Goal: Entertainment & Leisure: Consume media (video, audio)

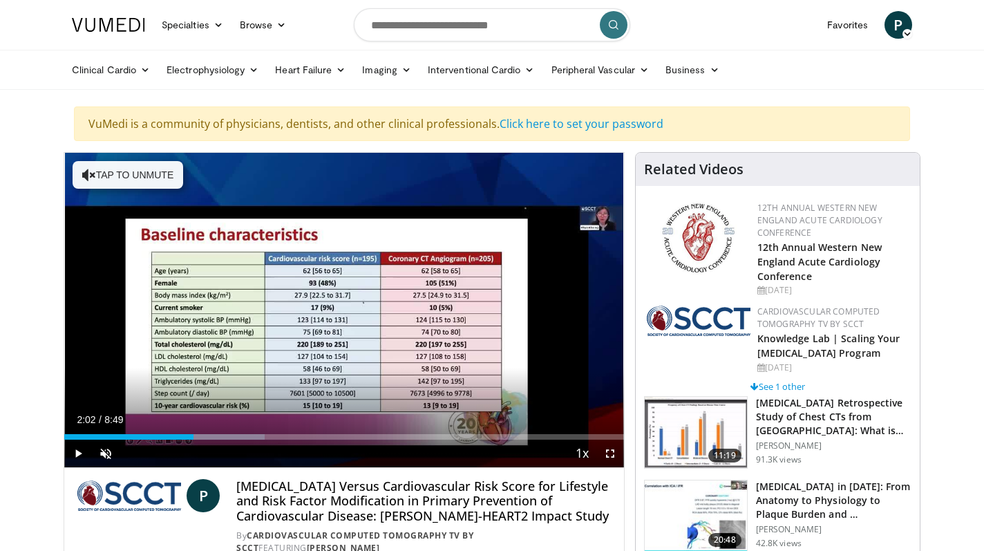
drag, startPoint x: 80, startPoint y: 435, endPoint x: 190, endPoint y: 421, distance: 110.6
click at [191, 439] on div "Current Time 2:02 / Duration 8:49 Play Skip Backward Skip Forward Unmute Loaded…" at bounding box center [344, 453] width 560 height 28
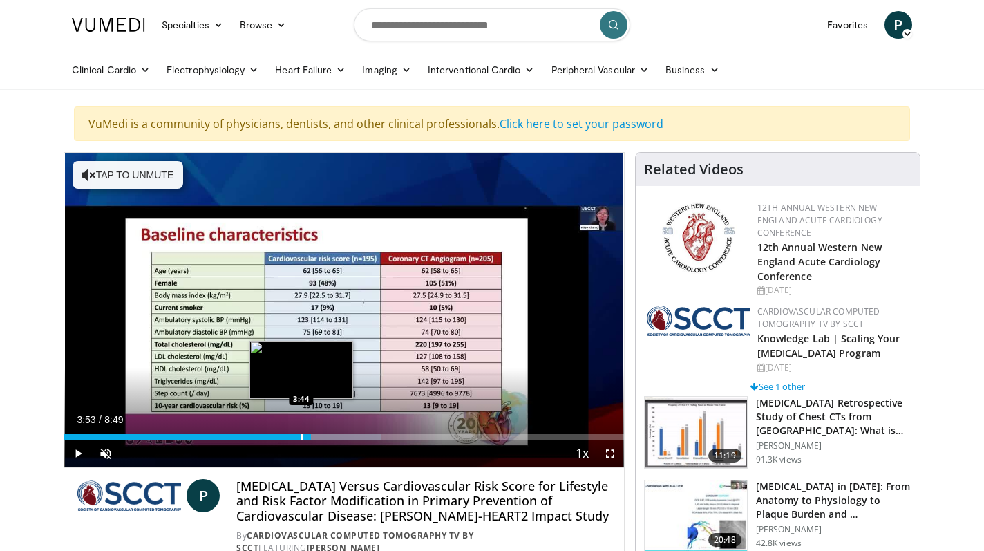
drag, startPoint x: 197, startPoint y: 433, endPoint x: 311, endPoint y: 438, distance: 114.1
click at [311, 439] on div "Loaded : 56.61% 3:53 3:44" at bounding box center [344, 437] width 560 height 6
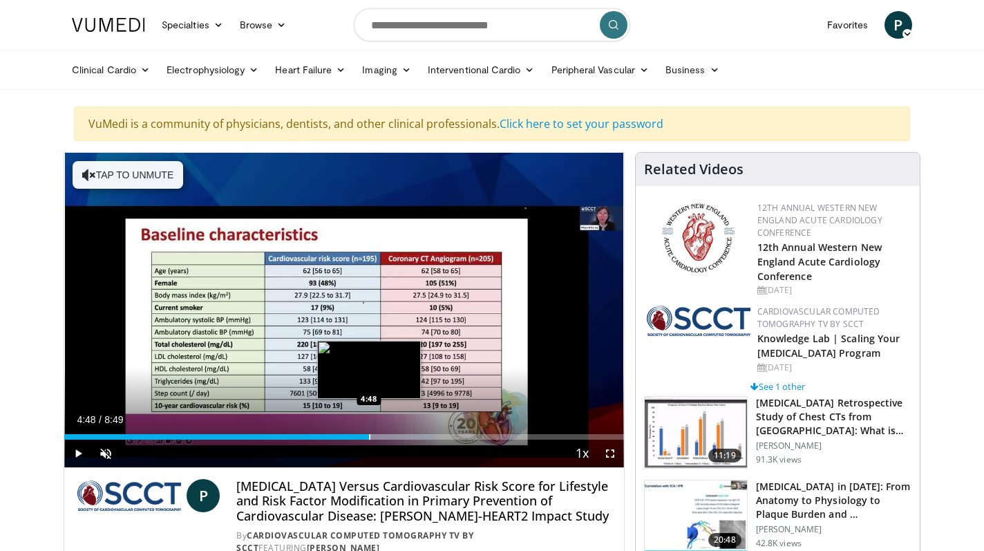
drag, startPoint x: 311, startPoint y: 438, endPoint x: 367, endPoint y: 439, distance: 56.0
click at [367, 439] on div "Loaded : 66.04% 4:48 4:48" at bounding box center [344, 437] width 560 height 6
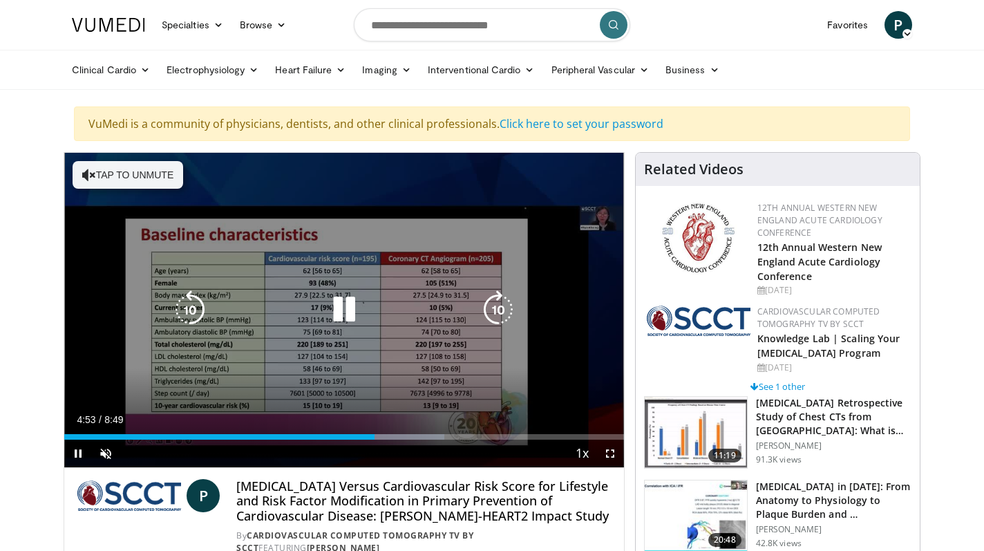
click at [252, 360] on div "10 seconds Tap to unmute" at bounding box center [344, 310] width 560 height 314
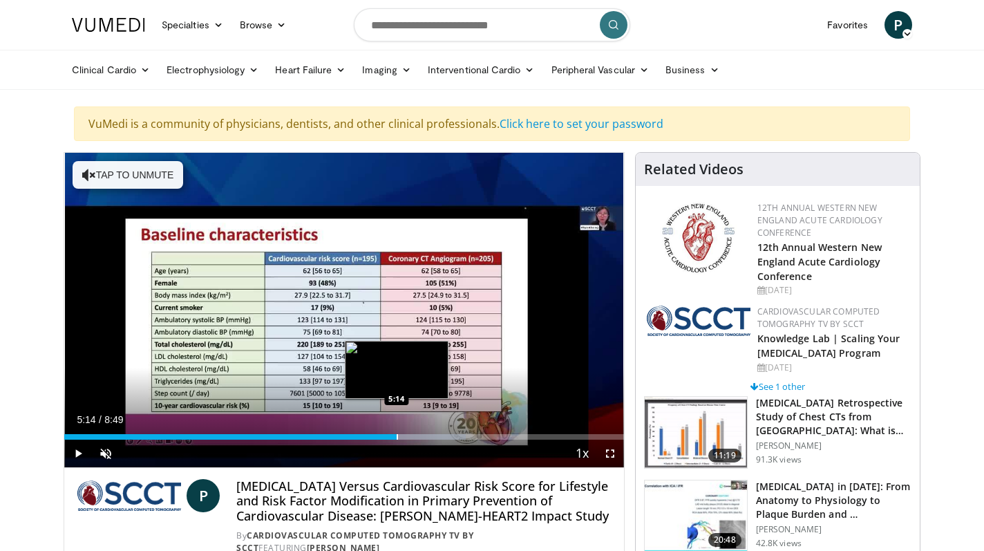
drag, startPoint x: 374, startPoint y: 434, endPoint x: 396, endPoint y: 435, distance: 22.1
click at [396, 435] on div "Loaded : 71.71% 5:14 5:14" at bounding box center [344, 437] width 560 height 6
